Goal: Task Accomplishment & Management: Complete application form

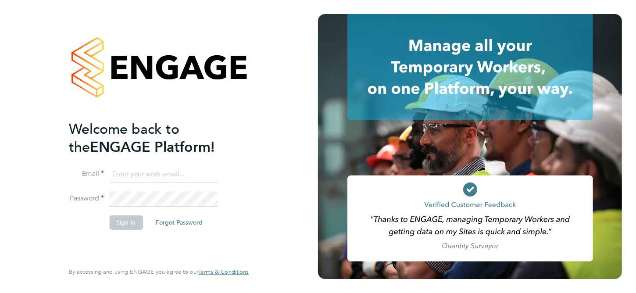
click at [165, 176] on input at bounding box center [163, 175] width 108 height 16
type input "[PERSON_NAME][EMAIL_ADDRESS][PERSON_NAME][PERSON_NAME][DOMAIN_NAME]"
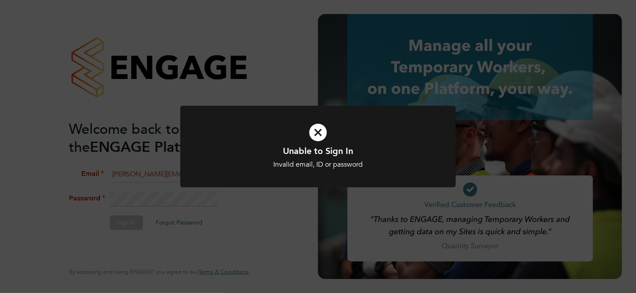
click at [263, 174] on div at bounding box center [318, 147] width 276 height 82
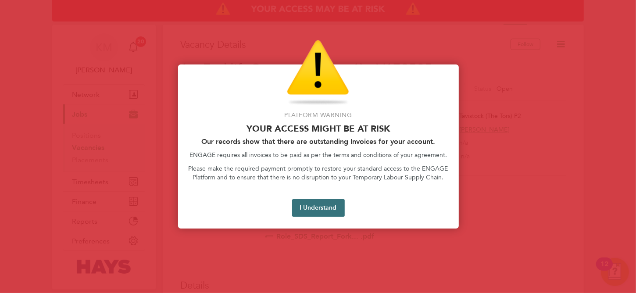
click at [321, 205] on button "I Understand" at bounding box center [318, 208] width 53 height 18
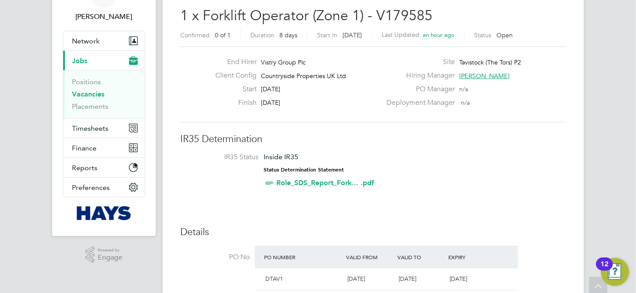
scroll to position [55, 0]
